Goal: Task Accomplishment & Management: Manage account settings

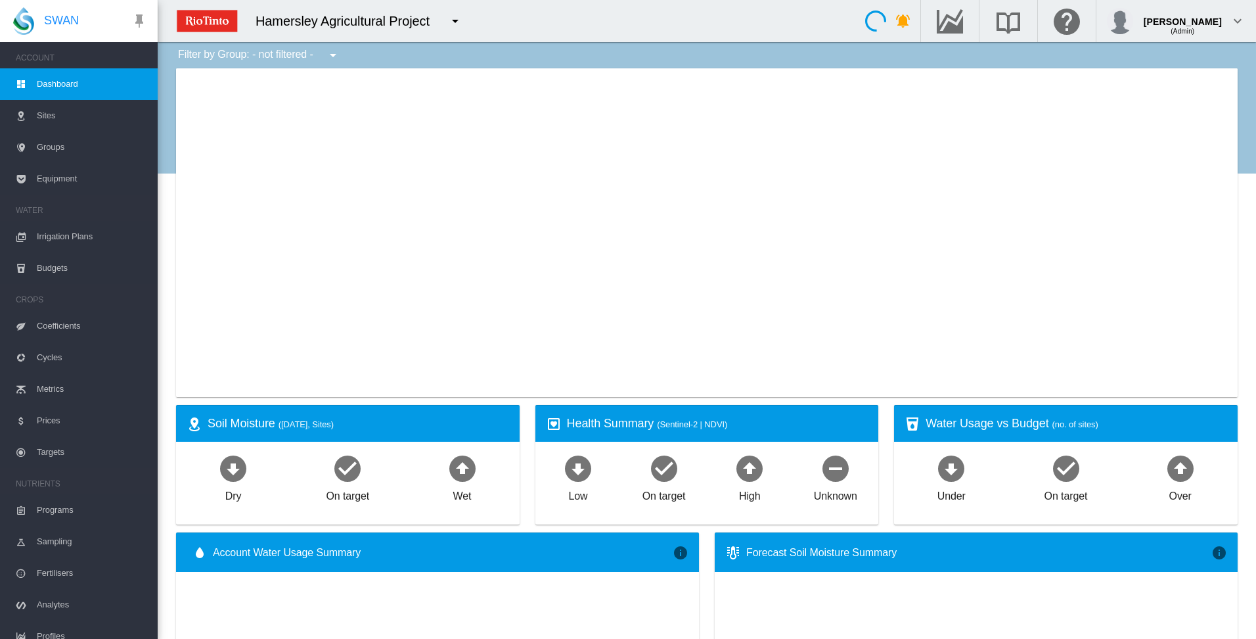
type input "**********"
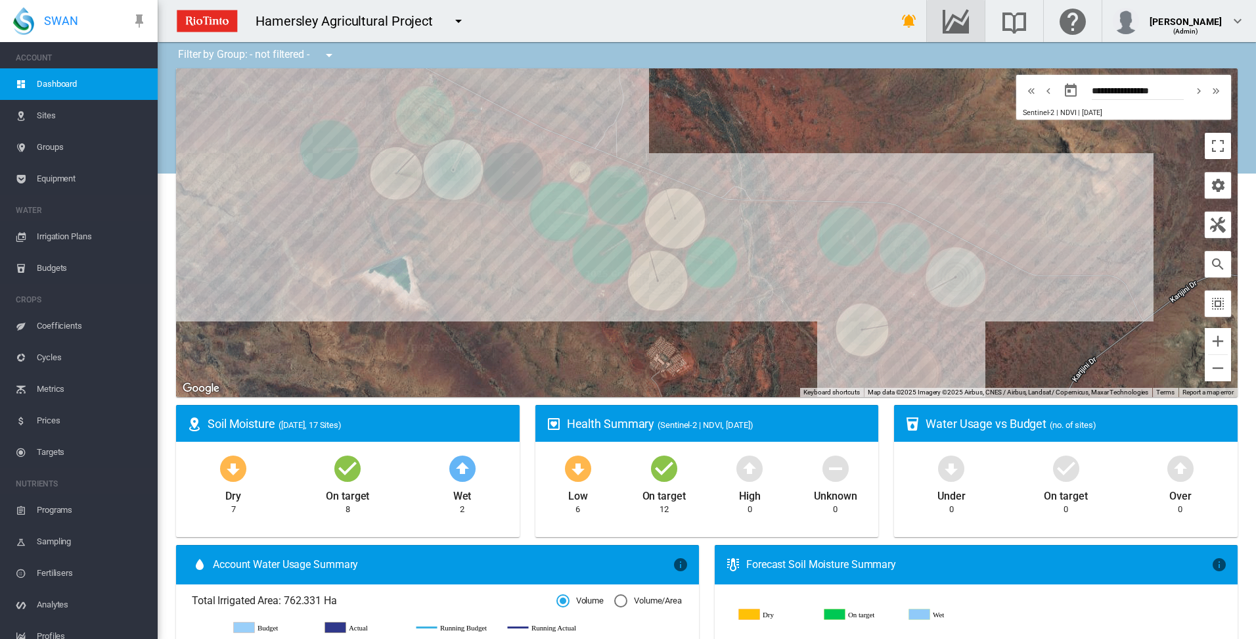
click at [972, 26] on md-icon "Go to the Data Hub" at bounding box center [956, 21] width 32 height 16
click at [53, 235] on span "Irrigation Plans" at bounding box center [92, 237] width 110 height 32
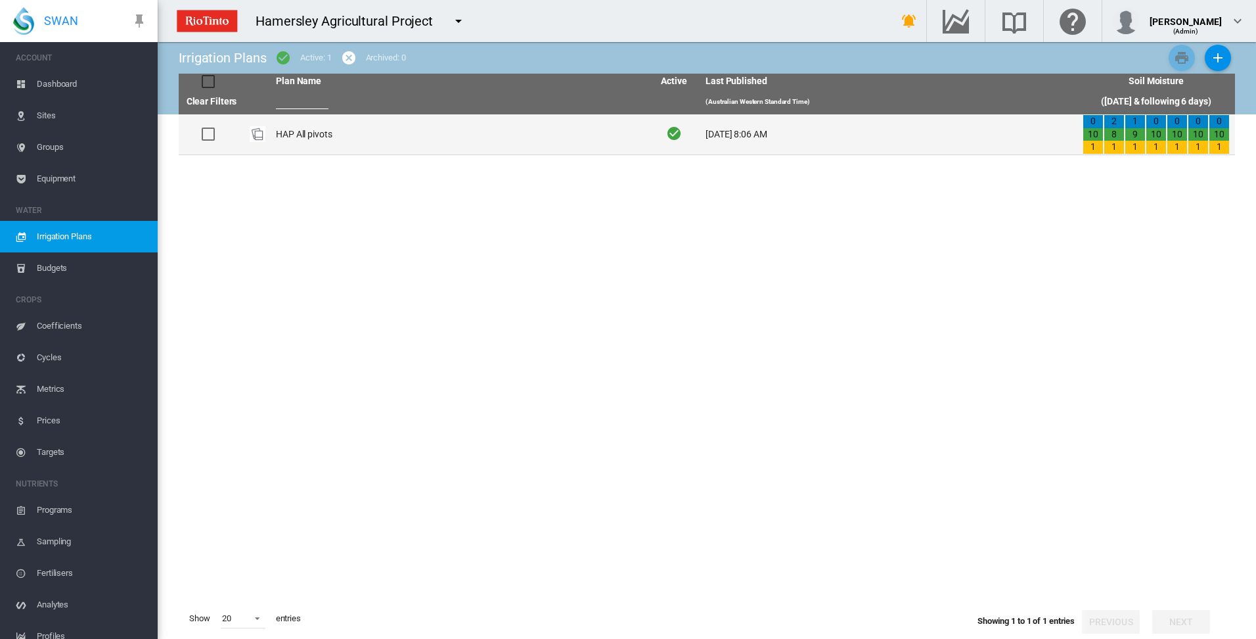
click at [303, 137] on td "HAP All pivots" at bounding box center [459, 134] width 377 height 40
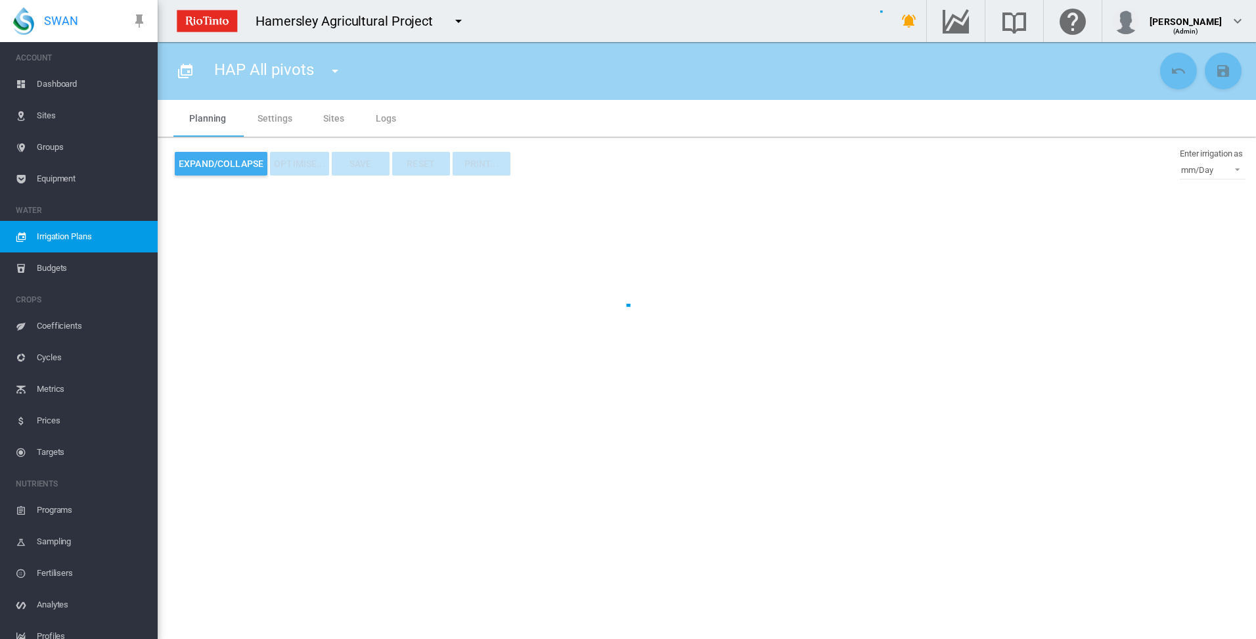
type input "**********"
type input "*"
type input "*****"
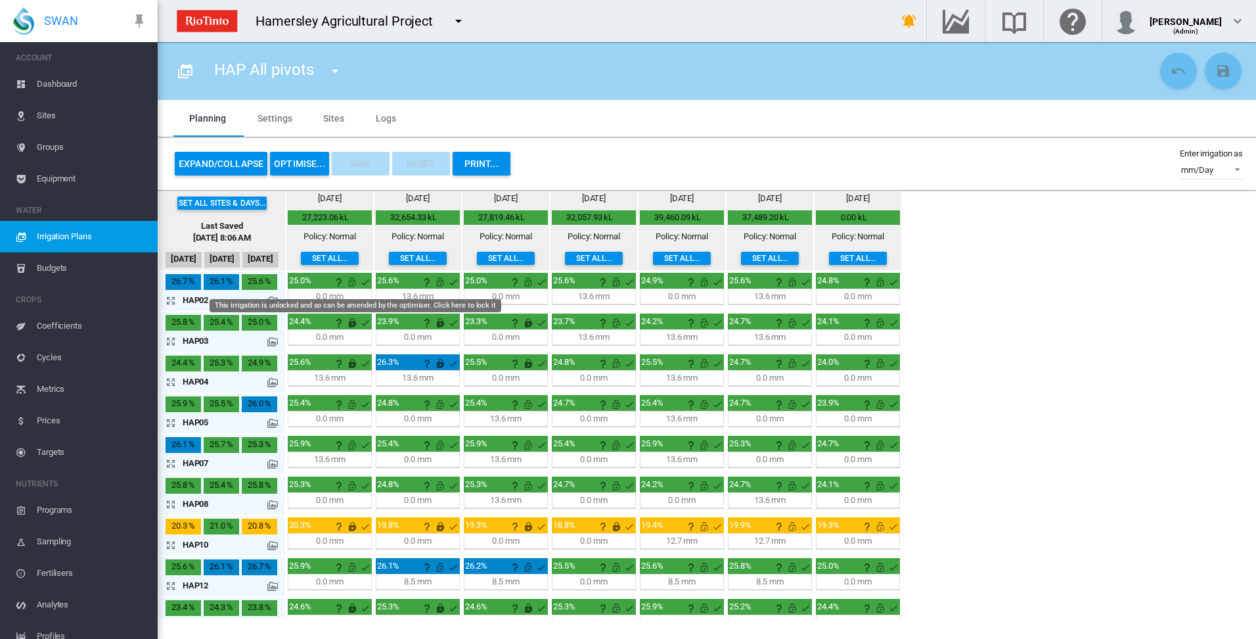
click at [351, 279] on md-icon "This irrigation is unlocked and so can be amended by the optimiser. Click here …" at bounding box center [352, 282] width 16 height 16
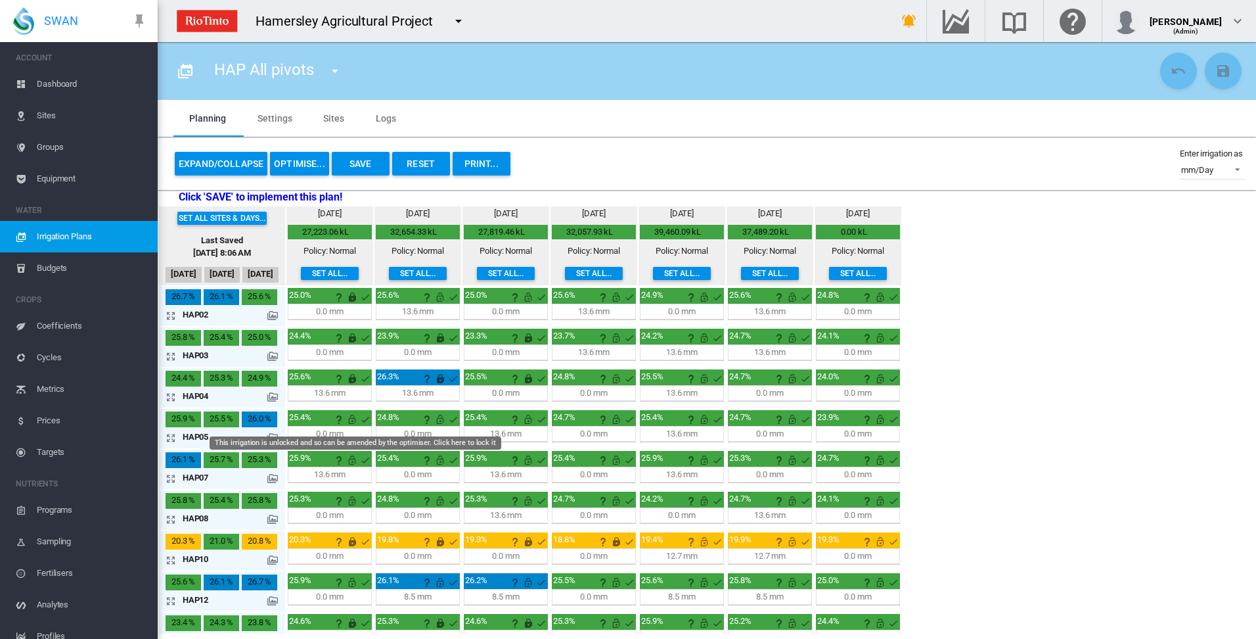
click at [351, 419] on md-icon "This irrigation is unlocked and so can be amended by the optimiser. Click here …" at bounding box center [352, 419] width 16 height 16
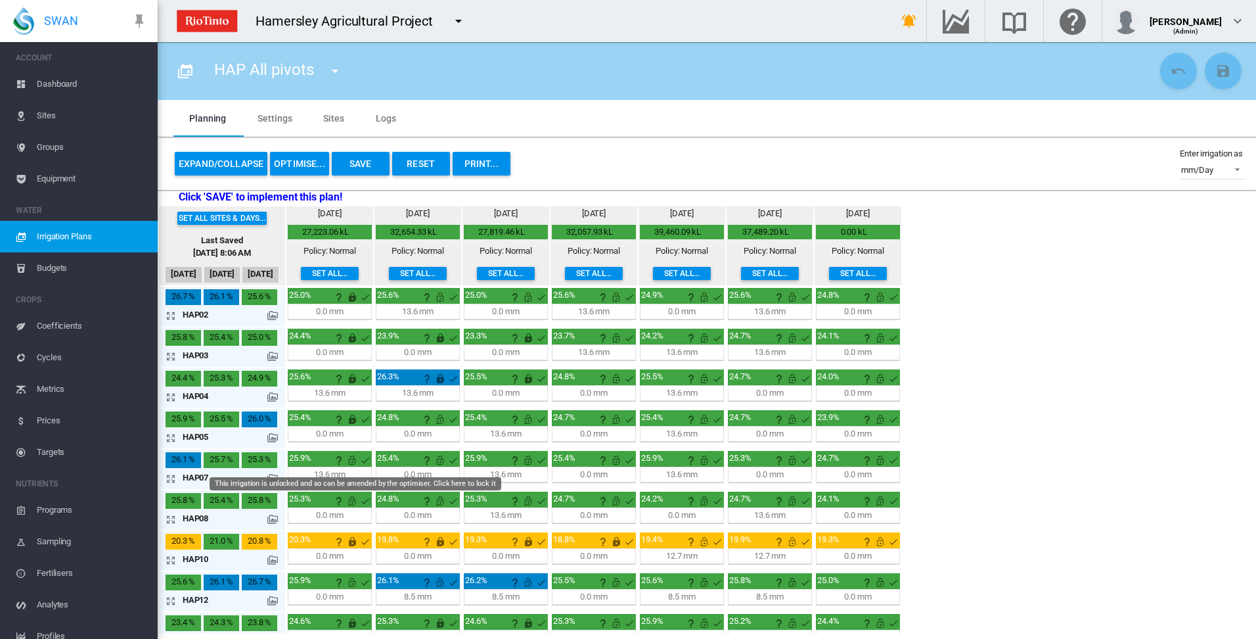
click at [351, 461] on md-icon "This irrigation is unlocked and so can be amended by the optimiser. Click here …" at bounding box center [352, 460] width 16 height 16
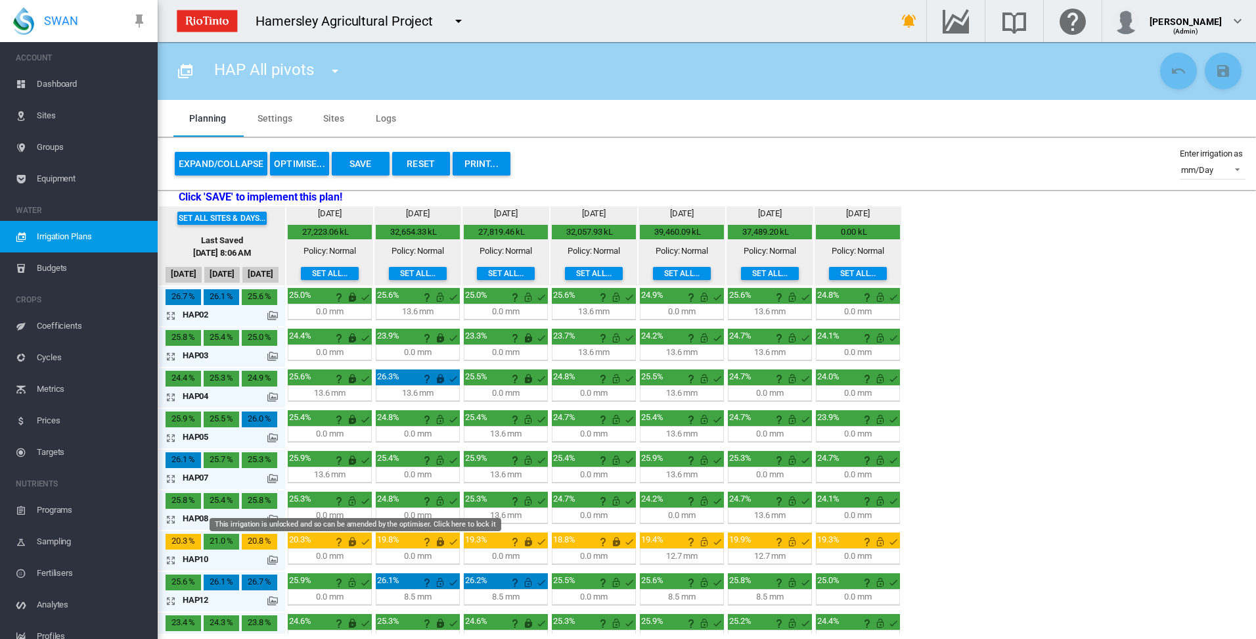
click at [352, 501] on md-icon "This irrigation is unlocked and so can be amended by the optimiser. Click here …" at bounding box center [352, 501] width 16 height 16
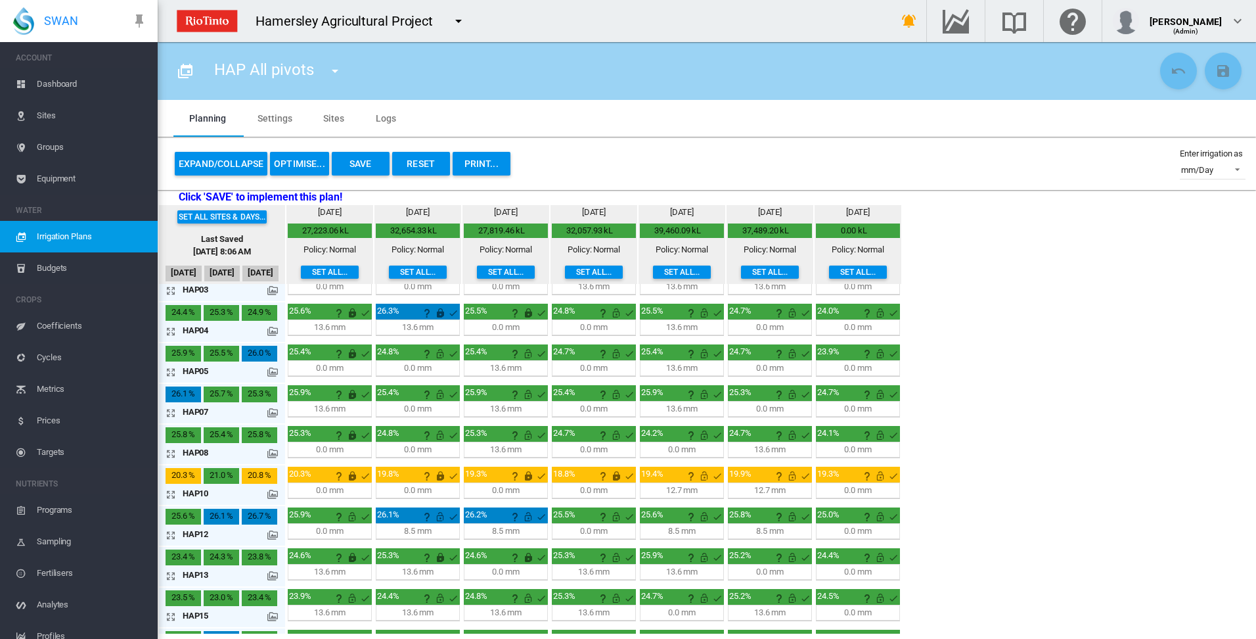
scroll to position [101, 0]
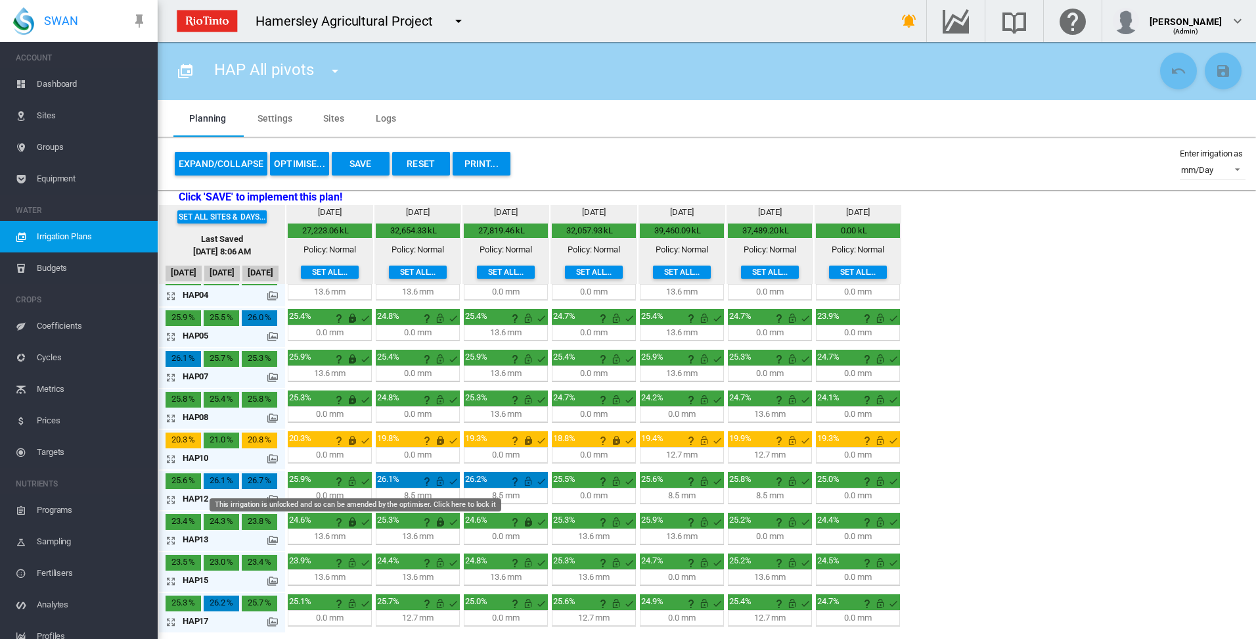
click at [353, 481] on md-icon "This irrigation is unlocked and so can be amended by the optimiser. Click here …" at bounding box center [352, 481] width 16 height 16
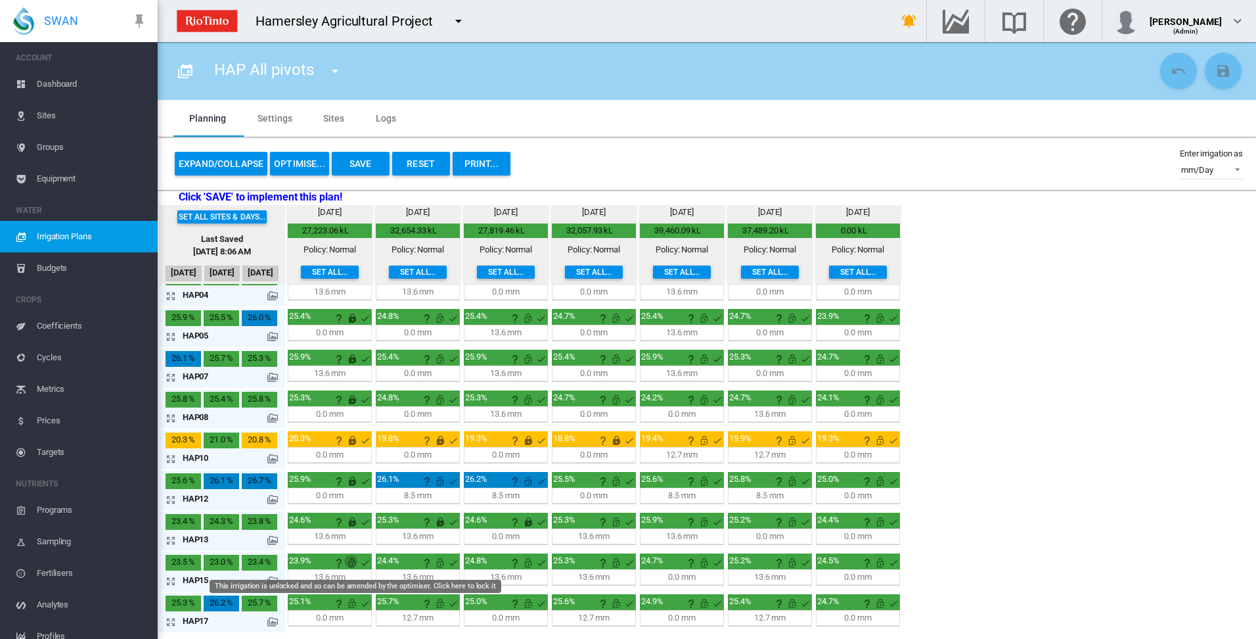
click at [353, 558] on md-icon "This irrigation is unlocked and so can be amended by the optimiser. Click here …" at bounding box center [352, 563] width 16 height 16
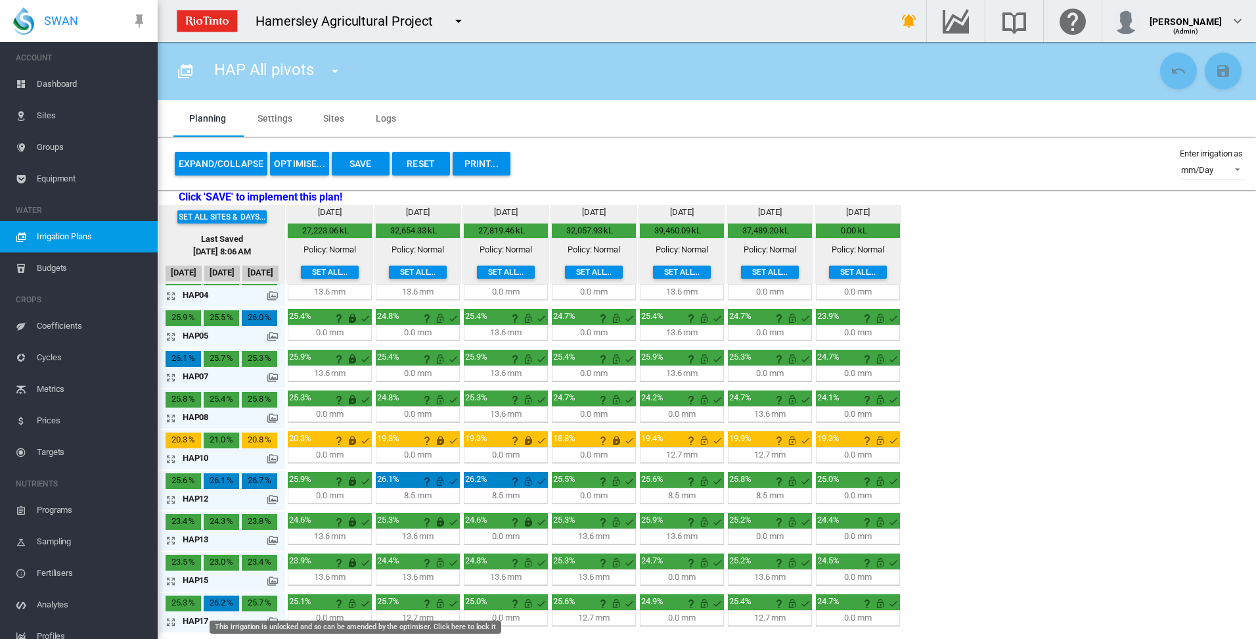
click at [352, 599] on md-icon "This irrigation is unlocked and so can be amended by the optimiser. Click here …" at bounding box center [352, 603] width 16 height 16
click at [301, 166] on button "OPTIMISE..." at bounding box center [299, 164] width 59 height 24
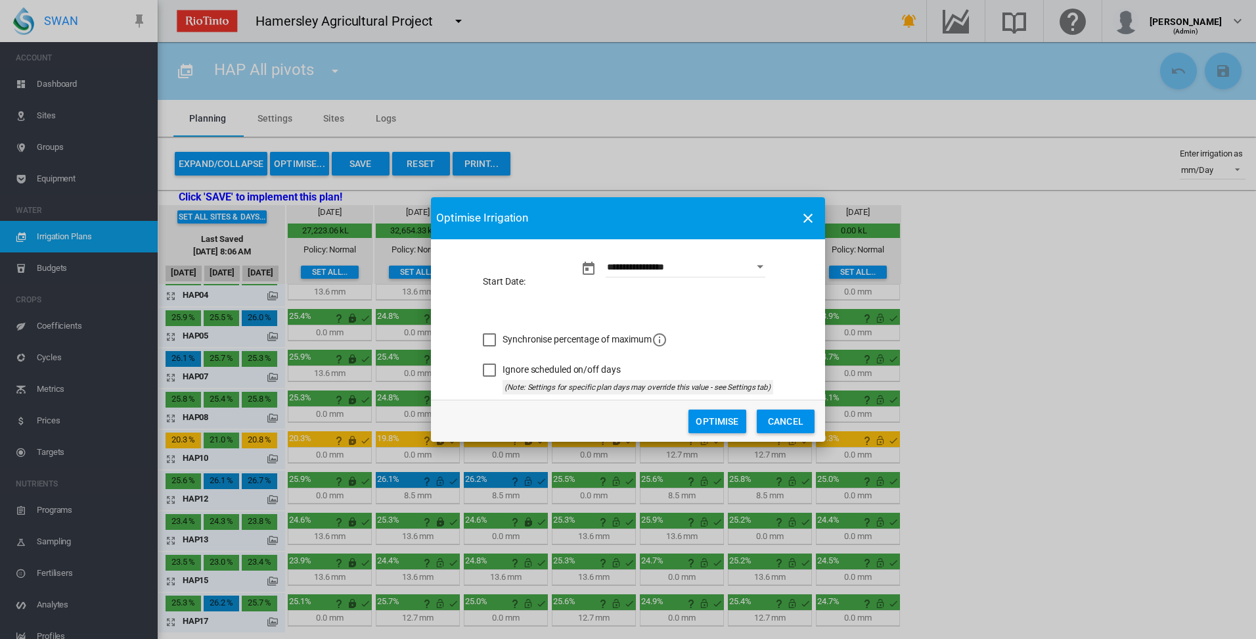
click at [709, 424] on button "Optimise" at bounding box center [718, 421] width 58 height 24
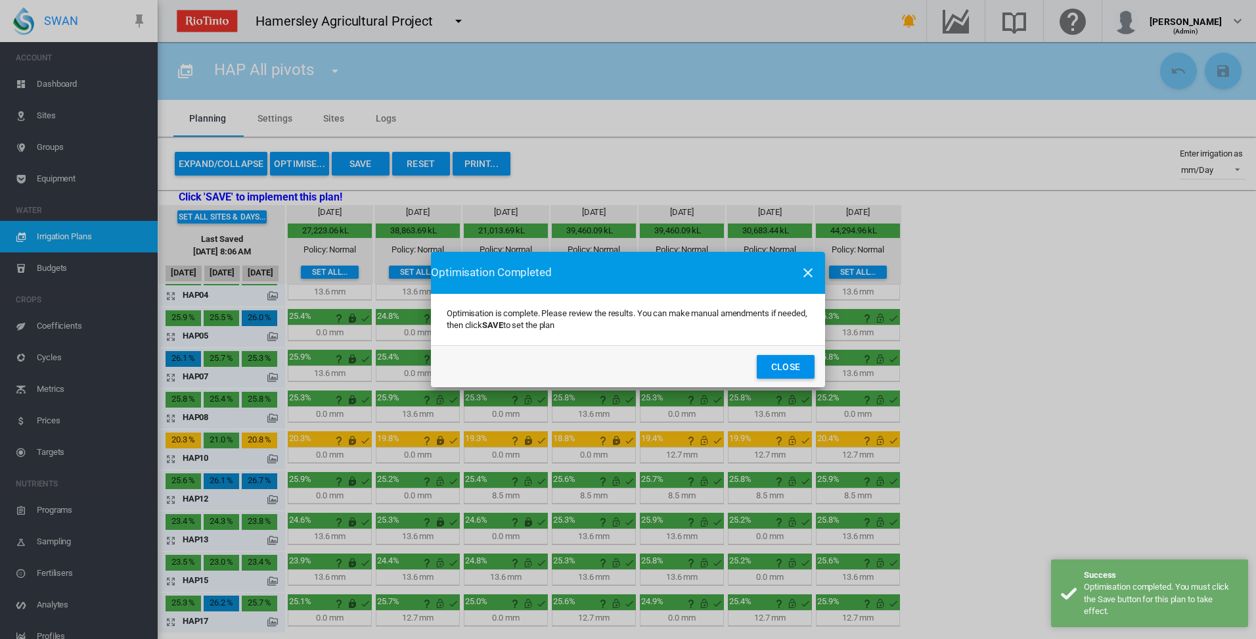
click at [781, 367] on button "Close" at bounding box center [786, 367] width 58 height 24
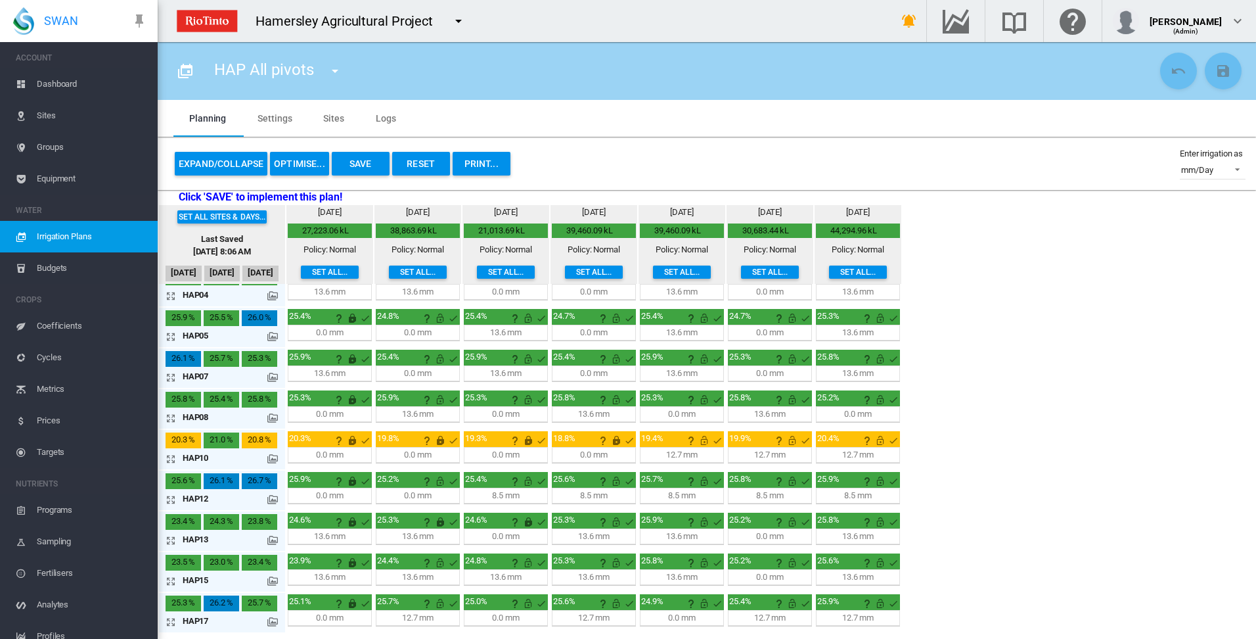
click at [363, 169] on button "Save" at bounding box center [361, 164] width 58 height 24
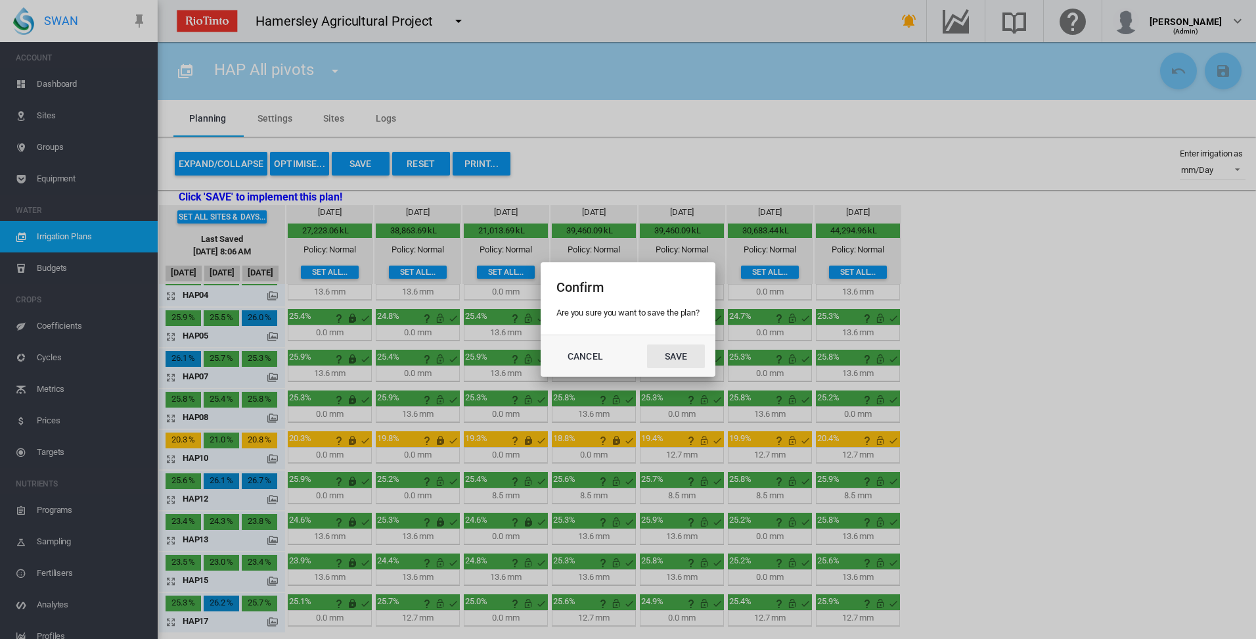
click at [676, 365] on button "Save" at bounding box center [676, 356] width 58 height 24
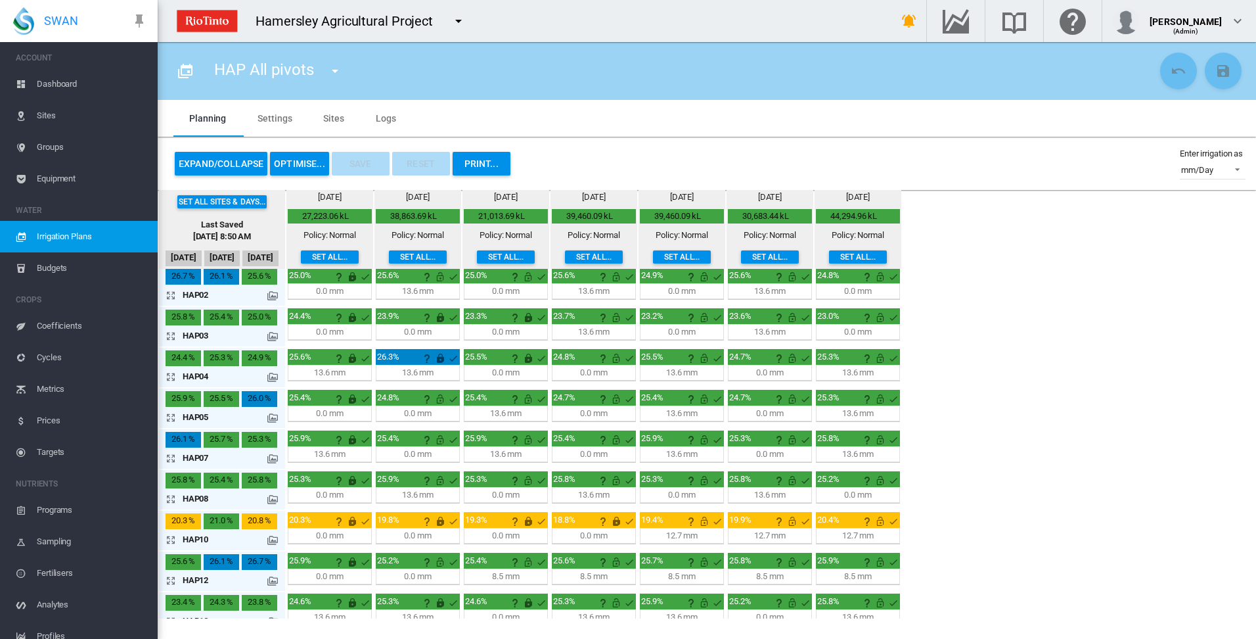
scroll to position [0, 0]
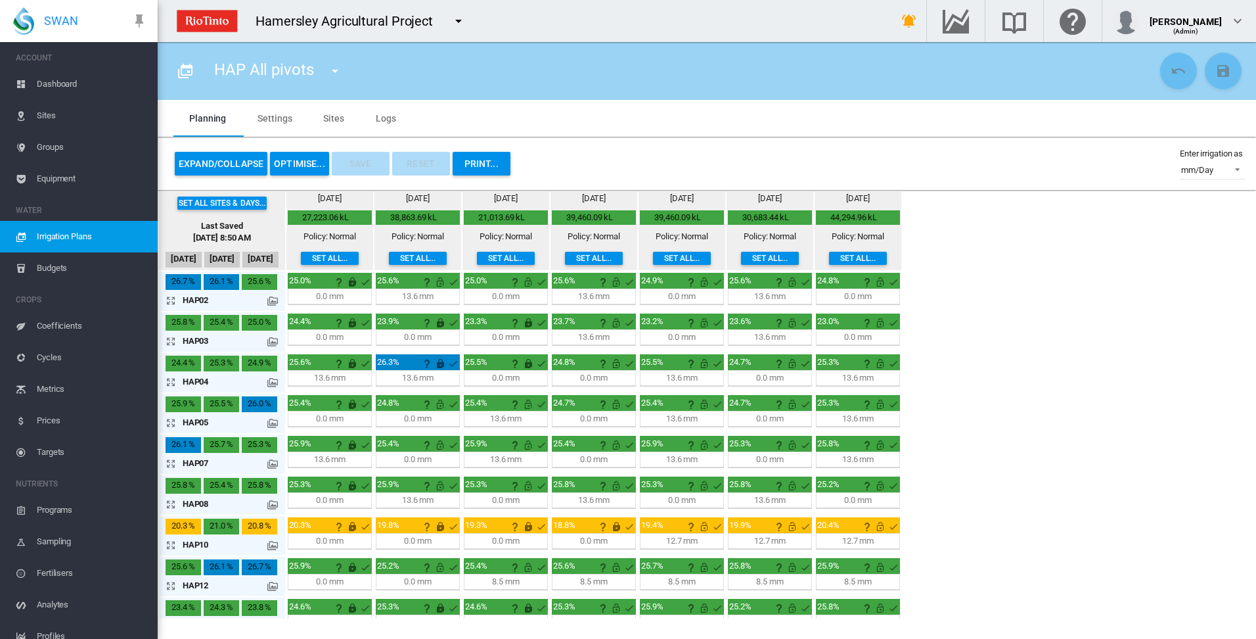
click at [170, 505] on md-icon "icon-arrow-expand" at bounding box center [174, 504] width 16 height 16
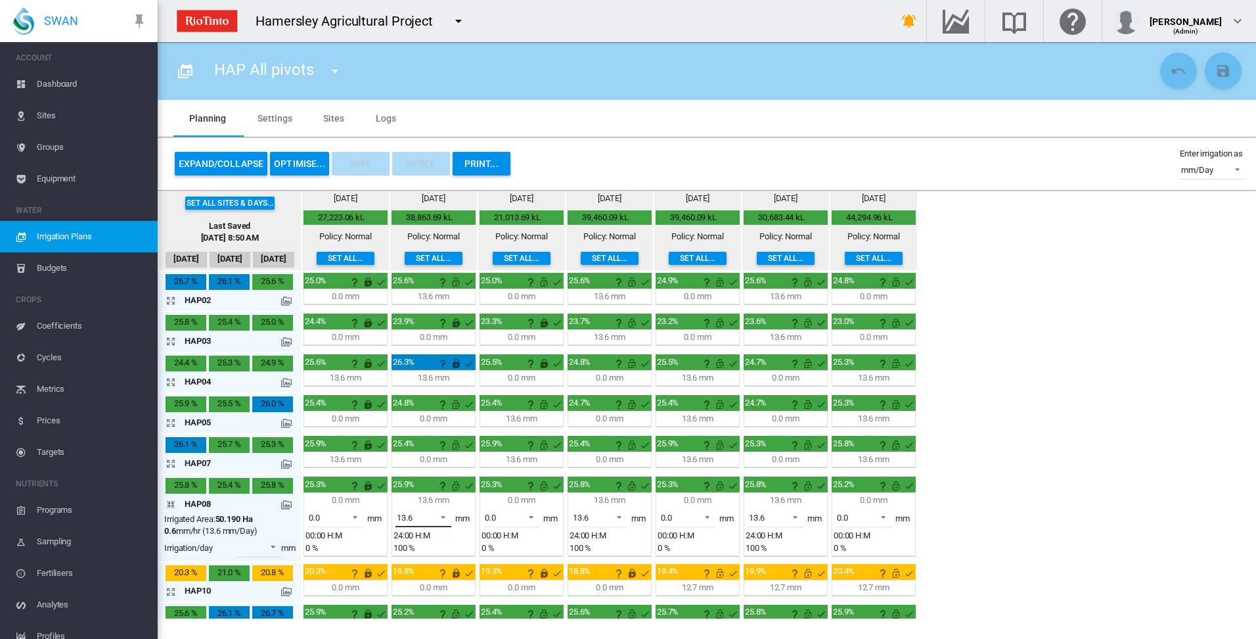
click at [445, 516] on span at bounding box center [440, 516] width 16 height 12
click at [442, 493] on md-option "0.0" at bounding box center [430, 486] width 89 height 32
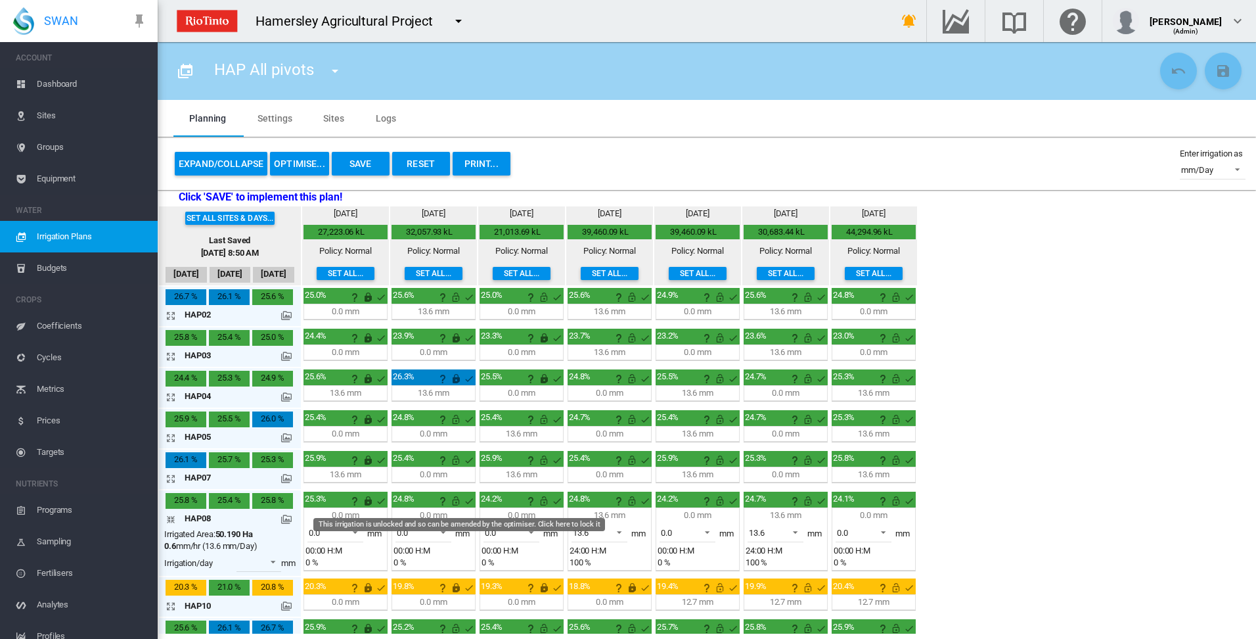
click at [459, 500] on md-icon "This irrigation is unlocked and so can be amended by the optimiser. Click here …" at bounding box center [456, 501] width 16 height 16
click at [169, 519] on md-icon "icon-arrow-collapse" at bounding box center [174, 519] width 16 height 16
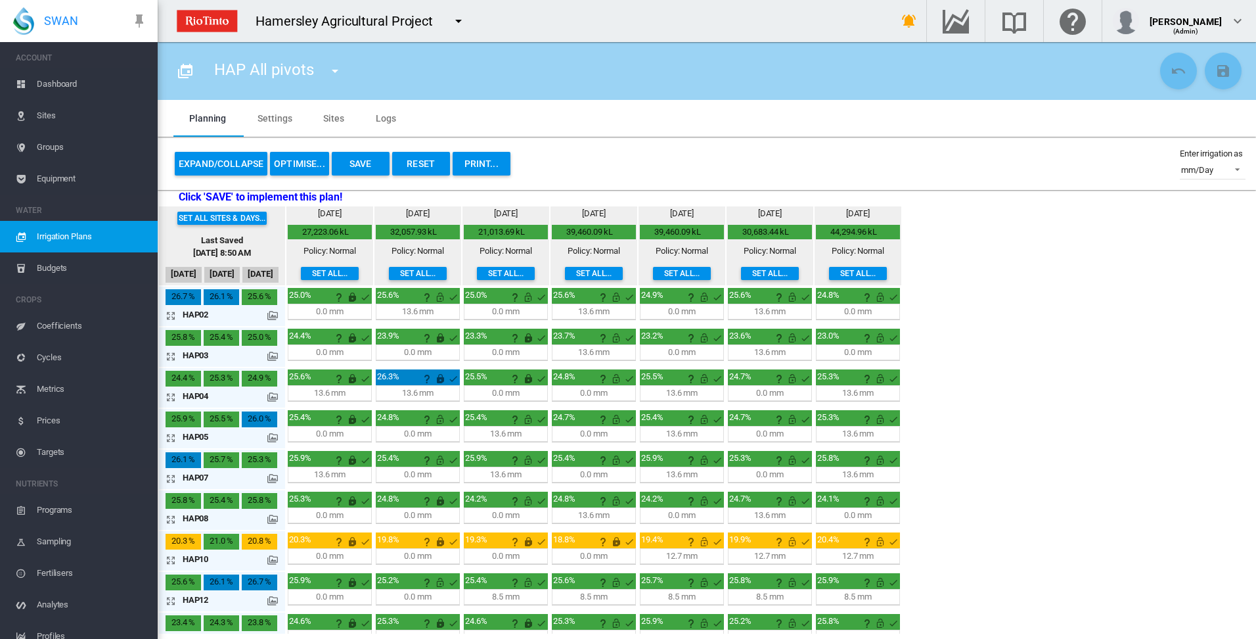
click at [365, 162] on button "Save" at bounding box center [361, 164] width 58 height 24
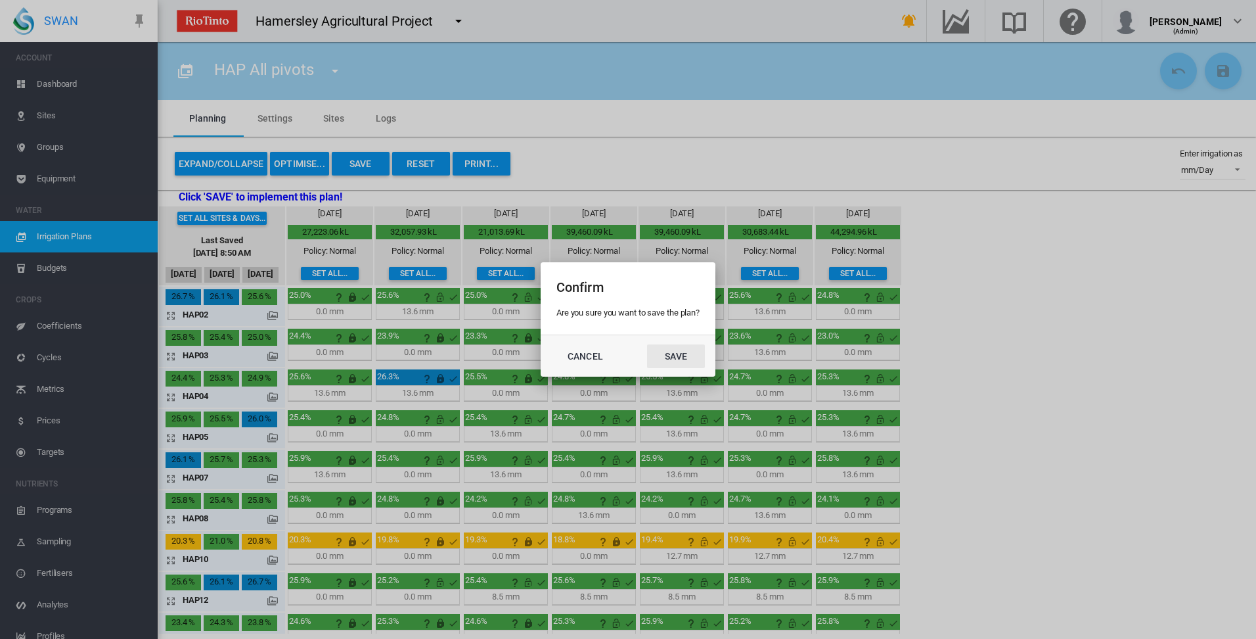
click at [679, 357] on button "Save" at bounding box center [676, 356] width 58 height 24
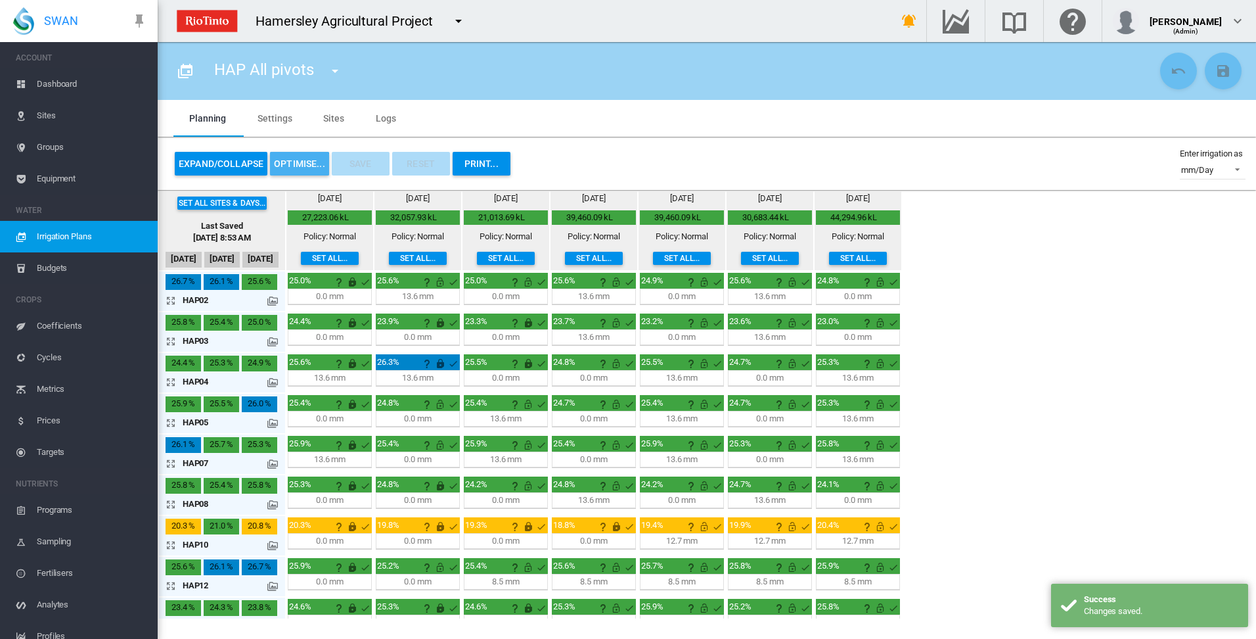
click at [294, 165] on button "OPTIMISE..." at bounding box center [299, 164] width 59 height 24
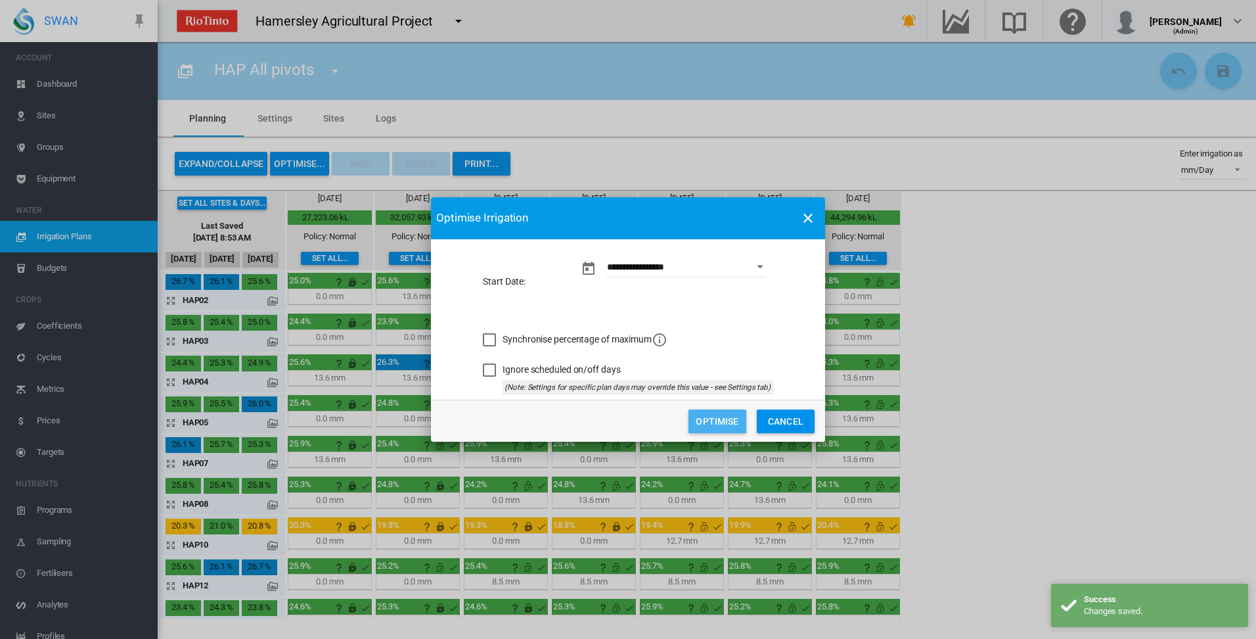
click at [725, 424] on button "Optimise" at bounding box center [718, 421] width 58 height 24
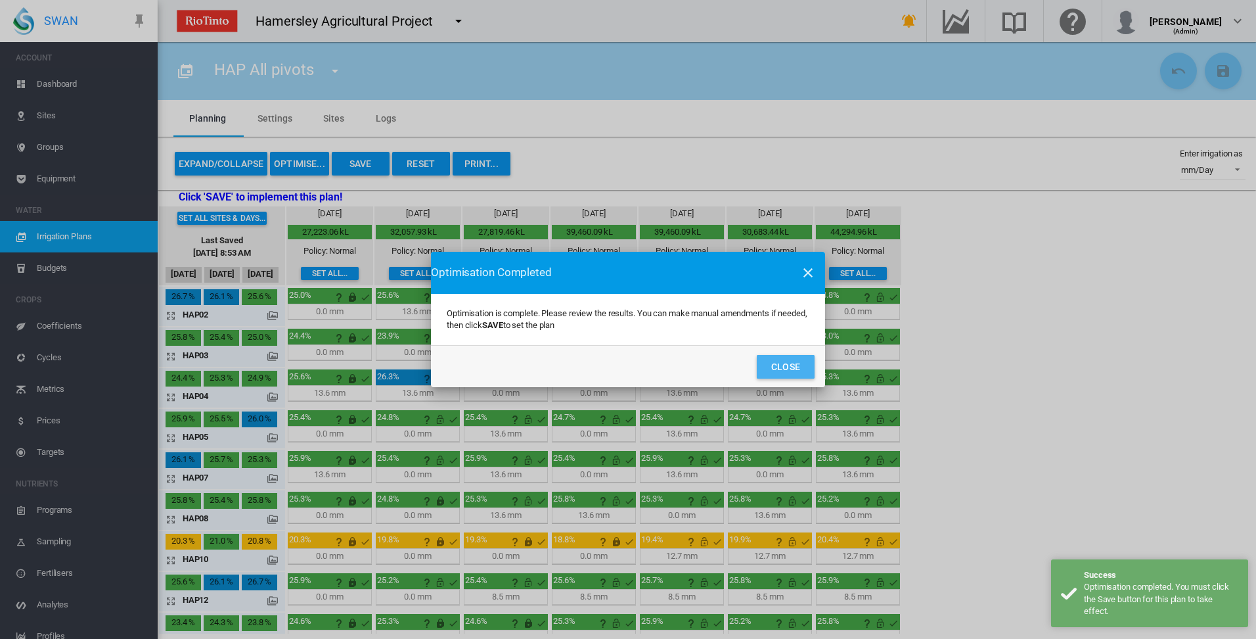
click at [775, 365] on button "Close" at bounding box center [786, 367] width 58 height 24
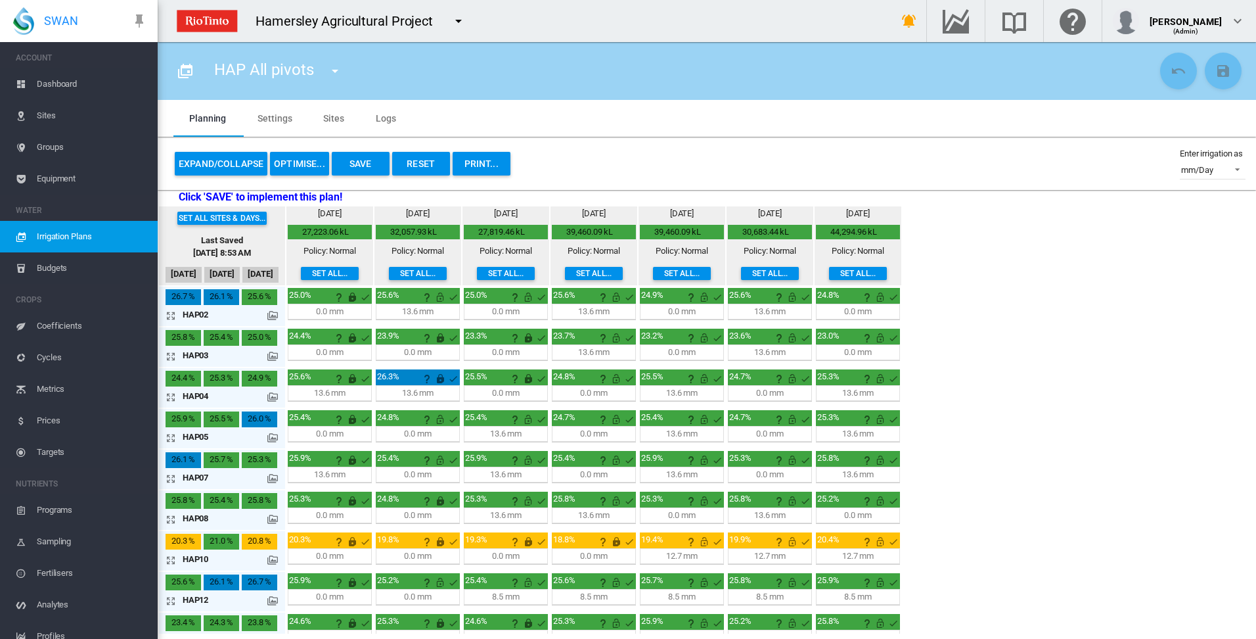
click at [362, 160] on button "Save" at bounding box center [361, 164] width 58 height 24
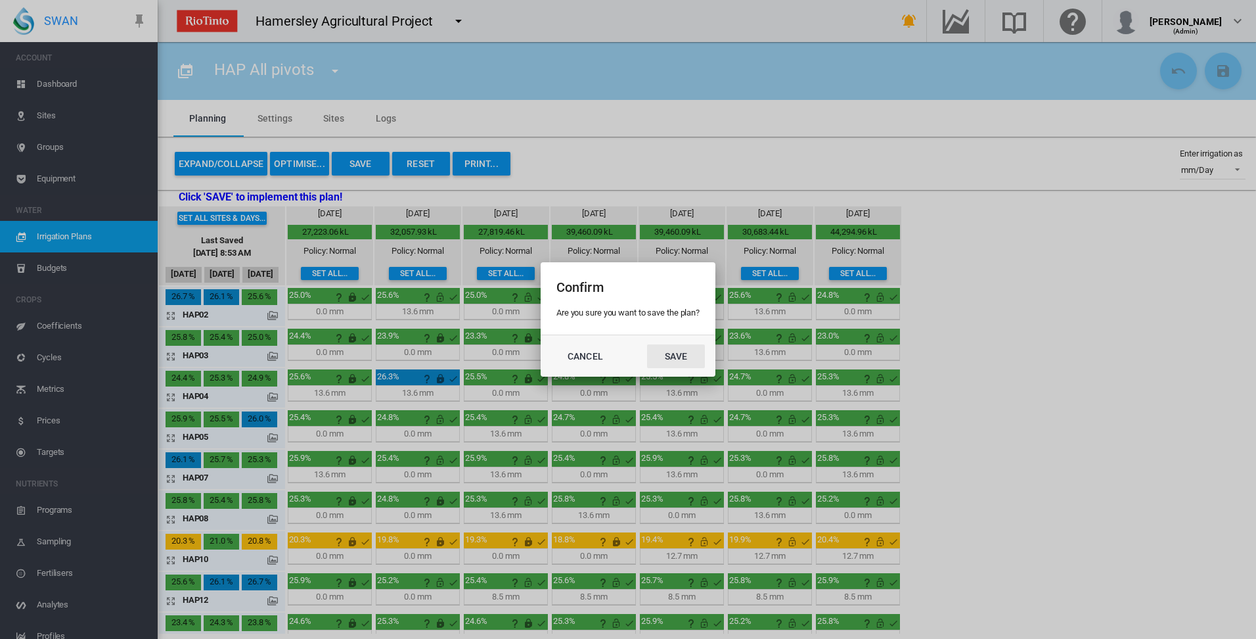
click at [674, 357] on button "Save" at bounding box center [676, 356] width 58 height 24
